Goal: Task Accomplishment & Management: Complete application form

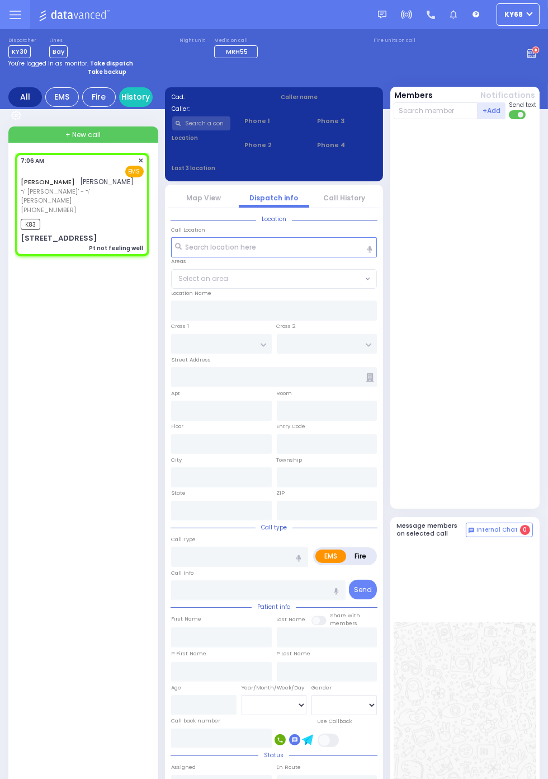
select select
type input "Pt not feeling well"
radio input "true"
type input "[PERSON_NAME]"
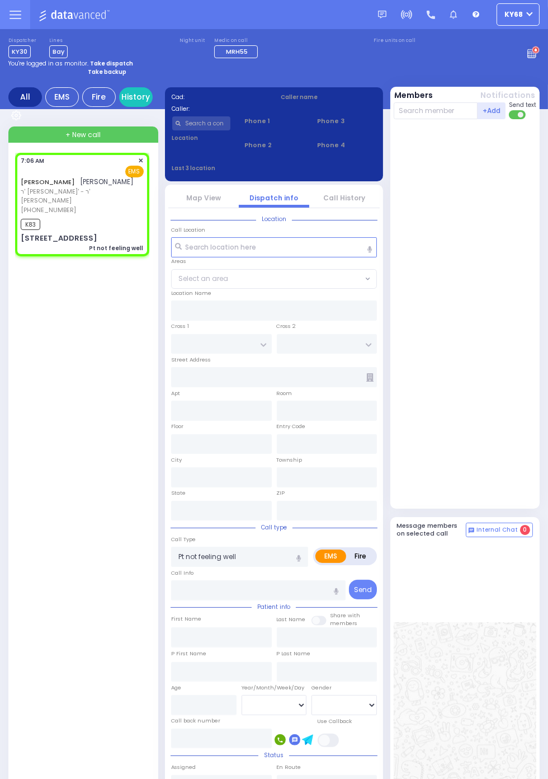
select select
type input "07:06"
type input "07:10"
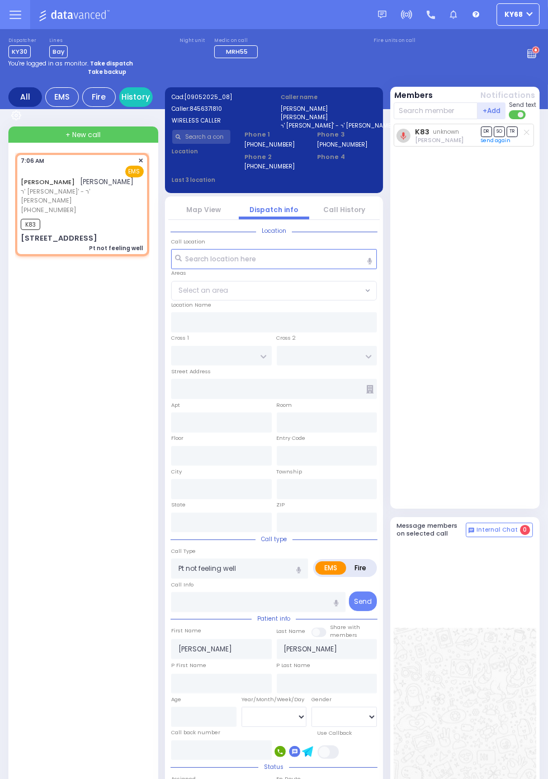
select select
radio input "true"
select select
type input "OWENS DR"
type input "RAANANA PARK DR"
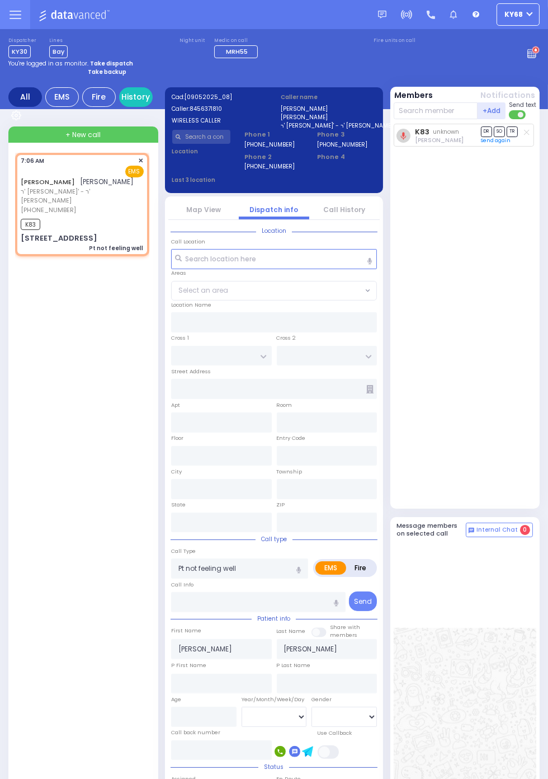
type input "[STREET_ADDRESS]"
type input "Woodbury"
type input "[US_STATE]"
type input "10930"
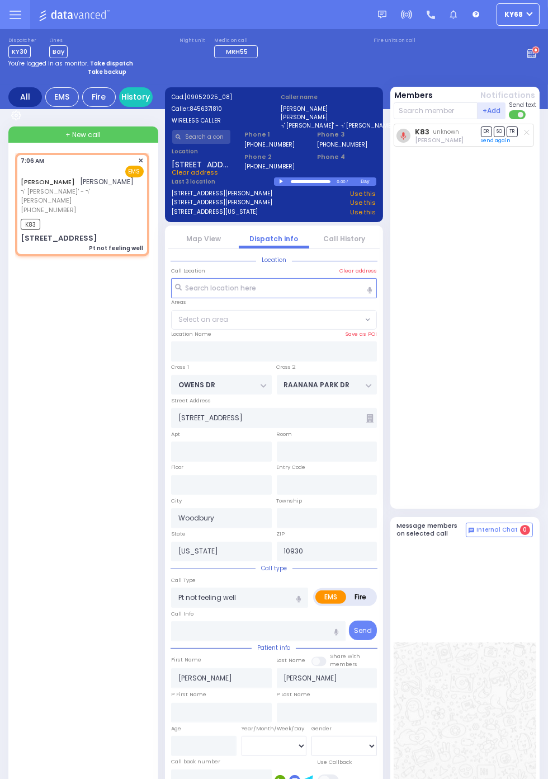
select select "COUNTRY HOLLOW"
